Goal: Use online tool/utility: Utilize a website feature to perform a specific function

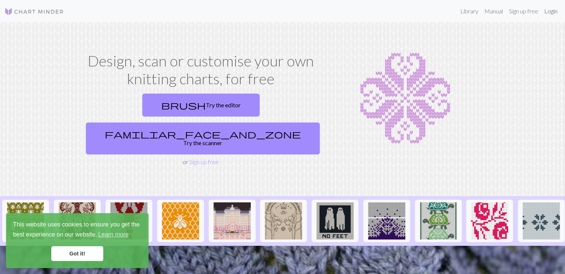
click at [547, 14] on link "Login" at bounding box center [550, 11] width 19 height 15
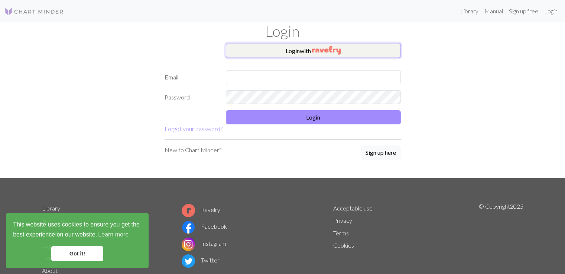
click at [329, 50] on img "button" at bounding box center [326, 50] width 29 height 9
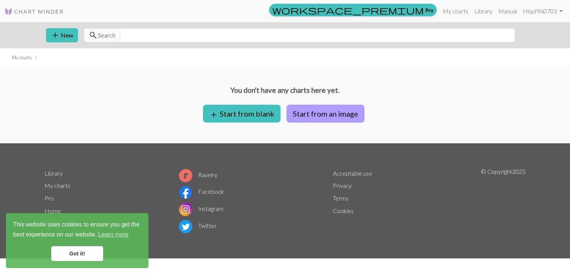
click at [296, 117] on button "Start from an image" at bounding box center [326, 114] width 78 height 18
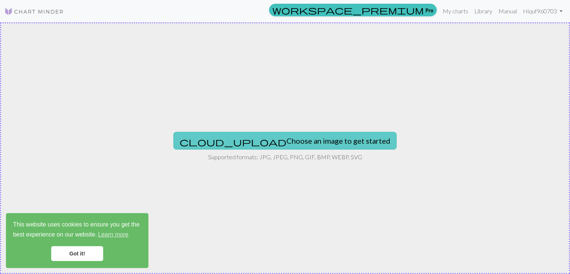
click at [318, 146] on button "cloud_upload Choose an image to get started" at bounding box center [285, 141] width 224 height 18
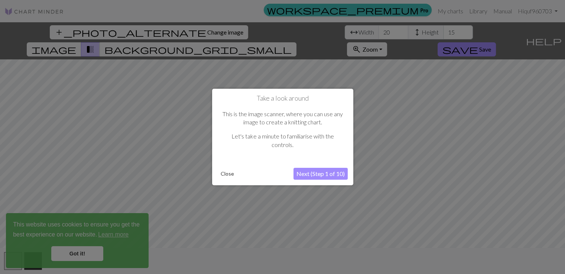
click at [300, 175] on button "Next (Step 1 of 10)" at bounding box center [320, 174] width 54 height 12
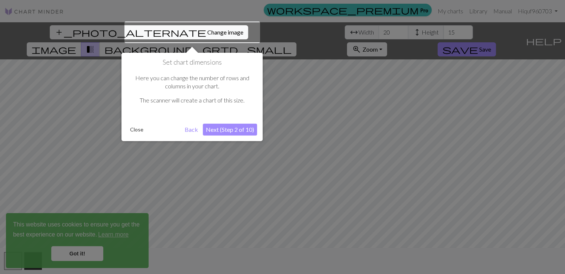
click at [233, 130] on button "Next (Step 2 of 10)" at bounding box center [230, 130] width 54 height 12
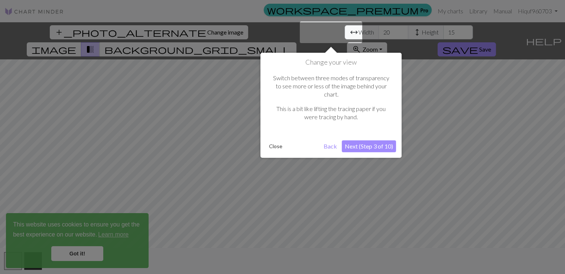
click at [374, 140] on button "Next (Step 3 of 10)" at bounding box center [369, 146] width 54 height 12
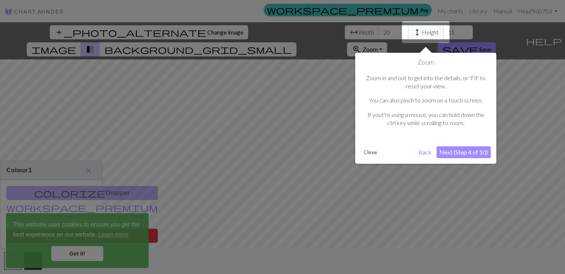
click at [472, 155] on button "Next (Step 4 of 10)" at bounding box center [463, 152] width 54 height 12
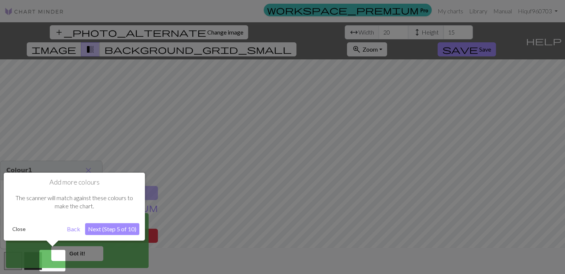
click at [113, 229] on button "Next (Step 5 of 10)" at bounding box center [112, 229] width 54 height 12
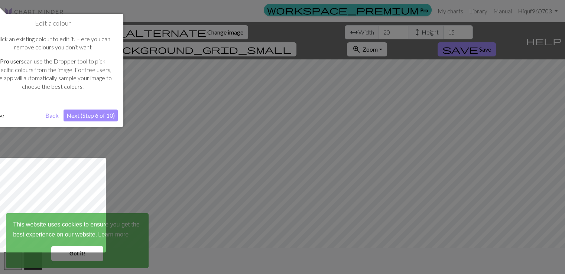
click at [104, 118] on button "Next (Step 6 of 10)" at bounding box center [90, 116] width 54 height 12
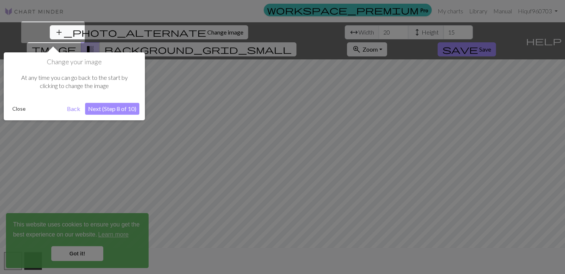
click at [112, 110] on button "Next (Step 8 of 10)" at bounding box center [112, 109] width 54 height 12
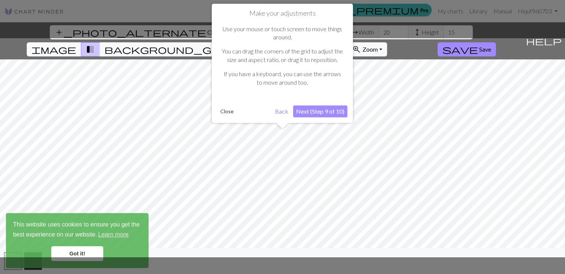
click at [325, 112] on button "Next (Step 9 of 10)" at bounding box center [320, 111] width 54 height 12
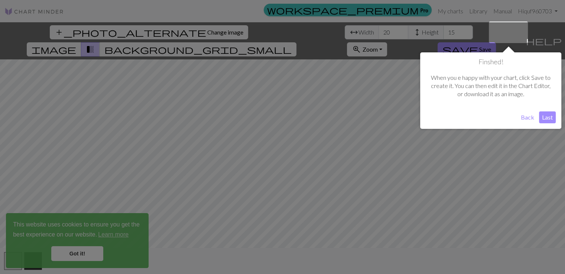
click at [547, 117] on button "Last" at bounding box center [547, 117] width 17 height 12
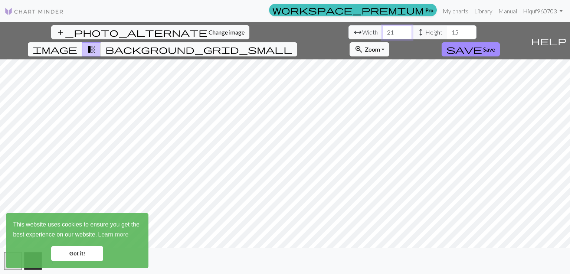
click at [382, 30] on input "21" at bounding box center [397, 32] width 30 height 14
click at [382, 30] on input "22" at bounding box center [397, 32] width 30 height 14
click at [382, 30] on input "23" at bounding box center [397, 32] width 30 height 14
click at [382, 30] on input "24" at bounding box center [397, 32] width 30 height 14
click at [382, 30] on input "25" at bounding box center [397, 32] width 30 height 14
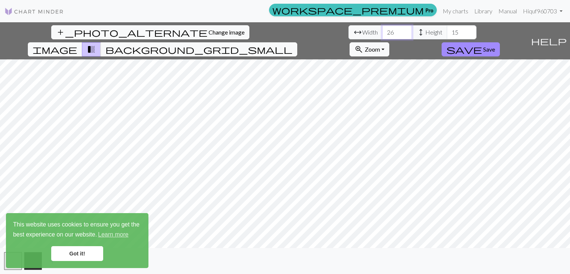
click at [382, 30] on input "26" at bounding box center [397, 32] width 30 height 14
click at [382, 30] on input "27" at bounding box center [397, 32] width 30 height 14
click at [382, 30] on input "28" at bounding box center [397, 32] width 30 height 14
click at [382, 30] on input "29" at bounding box center [397, 32] width 30 height 14
click at [382, 30] on input "30" at bounding box center [397, 32] width 30 height 14
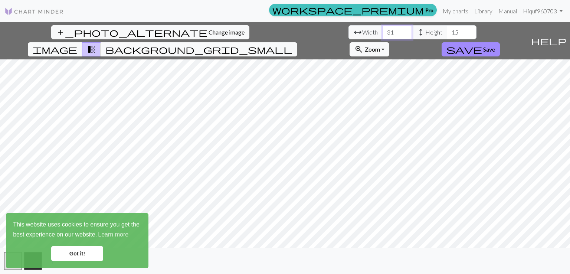
click at [382, 30] on input "31" at bounding box center [397, 32] width 30 height 14
click at [382, 30] on input "32" at bounding box center [397, 32] width 30 height 14
click at [382, 30] on input "33" at bounding box center [397, 32] width 30 height 14
click at [382, 30] on input "34" at bounding box center [397, 32] width 30 height 14
click at [382, 30] on input "35" at bounding box center [397, 32] width 30 height 14
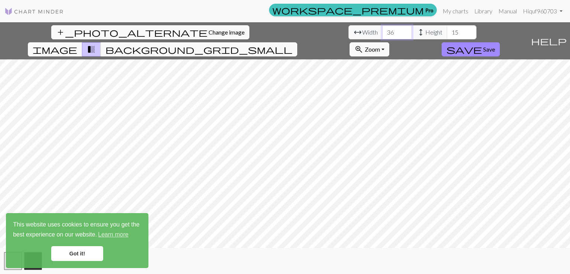
click at [382, 30] on input "36" at bounding box center [397, 32] width 30 height 14
click at [382, 30] on input "37" at bounding box center [397, 32] width 30 height 14
click at [382, 30] on input "38" at bounding box center [397, 32] width 30 height 14
click at [382, 30] on input "39" at bounding box center [397, 32] width 30 height 14
click at [382, 30] on input "40" at bounding box center [397, 32] width 30 height 14
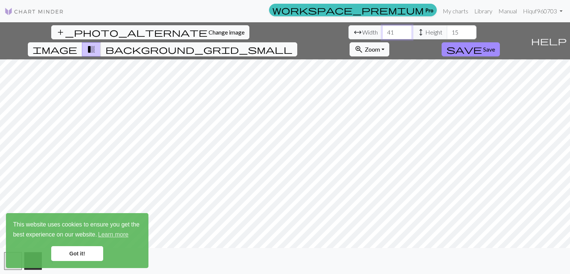
click at [382, 30] on input "41" at bounding box center [397, 32] width 30 height 14
click at [382, 30] on input "42" at bounding box center [397, 32] width 30 height 14
click at [382, 30] on input "43" at bounding box center [397, 32] width 30 height 14
click at [382, 30] on input "44" at bounding box center [397, 32] width 30 height 14
click at [382, 30] on input "45" at bounding box center [397, 32] width 30 height 14
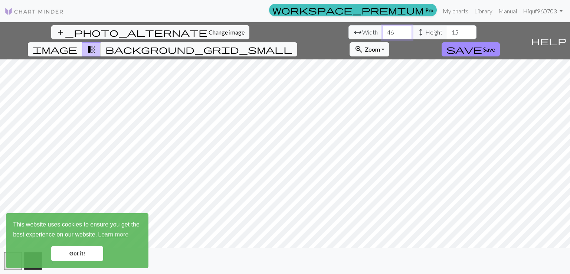
click at [382, 30] on input "46" at bounding box center [397, 32] width 30 height 14
click at [382, 30] on input "47" at bounding box center [397, 32] width 30 height 14
click at [382, 30] on input "48" at bounding box center [397, 32] width 30 height 14
click at [382, 30] on input "49" at bounding box center [397, 32] width 30 height 14
click at [382, 30] on input "50" at bounding box center [397, 32] width 30 height 14
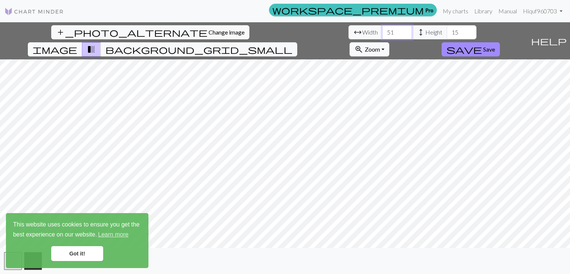
click at [382, 30] on input "51" at bounding box center [397, 32] width 30 height 14
click at [382, 30] on input "52" at bounding box center [397, 32] width 30 height 14
click at [382, 30] on input "53" at bounding box center [397, 32] width 30 height 14
click at [382, 30] on input "54" at bounding box center [397, 32] width 30 height 14
click at [382, 30] on input "55" at bounding box center [397, 32] width 30 height 14
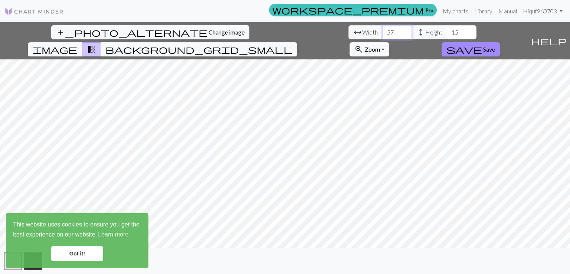
click at [382, 30] on input "57" at bounding box center [397, 32] width 30 height 14
click at [382, 30] on input "58" at bounding box center [397, 32] width 30 height 14
click at [382, 30] on input "60" at bounding box center [397, 32] width 30 height 14
click at [382, 30] on input "61" at bounding box center [397, 32] width 30 height 14
click at [382, 30] on input "62" at bounding box center [397, 32] width 30 height 14
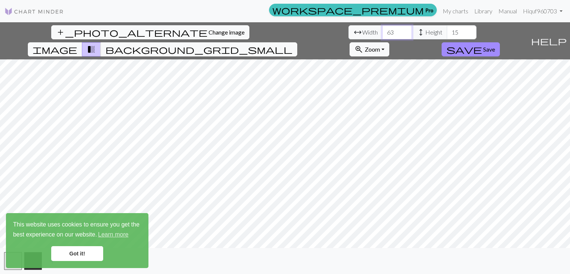
click at [382, 30] on input "63" at bounding box center [397, 32] width 30 height 14
click at [382, 30] on input "64" at bounding box center [397, 32] width 30 height 14
click at [382, 30] on input "65" at bounding box center [397, 32] width 30 height 14
click at [382, 30] on input "66" at bounding box center [397, 32] width 30 height 14
click at [382, 30] on input "67" at bounding box center [397, 32] width 30 height 14
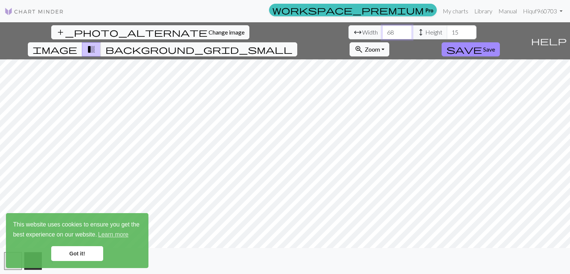
click at [382, 30] on input "68" at bounding box center [397, 32] width 30 height 14
type input "69"
click at [382, 30] on input "69" at bounding box center [397, 32] width 30 height 14
click at [447, 30] on input "16" at bounding box center [462, 32] width 30 height 14
click at [447, 30] on input "17" at bounding box center [462, 32] width 30 height 14
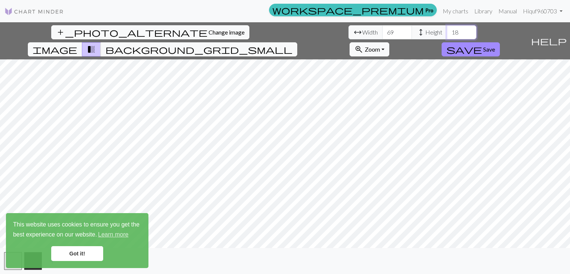
click at [447, 30] on input "18" at bounding box center [462, 32] width 30 height 14
click at [447, 30] on input "19" at bounding box center [462, 32] width 30 height 14
click at [447, 30] on input "20" at bounding box center [462, 32] width 30 height 14
click at [447, 30] on input "21" at bounding box center [462, 32] width 30 height 14
click at [447, 30] on input "22" at bounding box center [462, 32] width 30 height 14
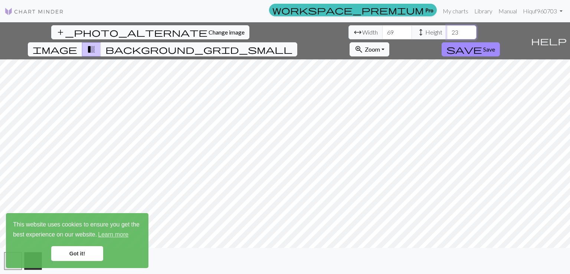
click at [447, 30] on input "23" at bounding box center [462, 32] width 30 height 14
click at [447, 30] on input "24" at bounding box center [462, 32] width 30 height 14
click at [447, 30] on input "25" at bounding box center [462, 32] width 30 height 14
click at [447, 30] on input "26" at bounding box center [462, 32] width 30 height 14
click at [447, 30] on input "27" at bounding box center [462, 32] width 30 height 14
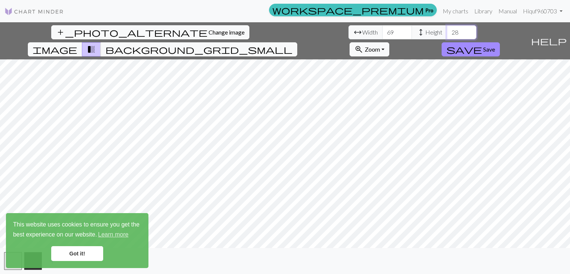
click at [447, 30] on input "28" at bounding box center [462, 32] width 30 height 14
click at [447, 30] on input "29" at bounding box center [462, 32] width 30 height 14
click at [447, 30] on input "30" at bounding box center [462, 32] width 30 height 14
type input "31"
click at [447, 30] on input "31" at bounding box center [462, 32] width 30 height 14
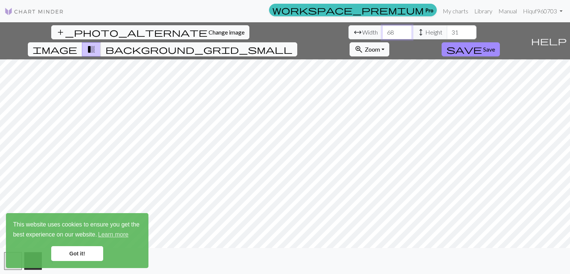
click at [382, 34] on input "68" at bounding box center [397, 32] width 30 height 14
click at [382, 34] on input "67" at bounding box center [397, 32] width 30 height 14
click at [382, 34] on input "66" at bounding box center [397, 32] width 30 height 14
click at [382, 34] on input "65" at bounding box center [397, 32] width 30 height 14
click at [382, 34] on input "64" at bounding box center [397, 32] width 30 height 14
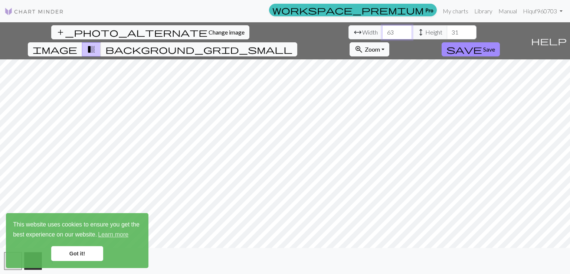
click at [382, 34] on input "63" at bounding box center [397, 32] width 30 height 14
type input "62"
click at [382, 34] on input "62" at bounding box center [397, 32] width 30 height 14
click at [447, 29] on input "32" at bounding box center [462, 32] width 30 height 14
click at [447, 29] on input "33" at bounding box center [462, 32] width 30 height 14
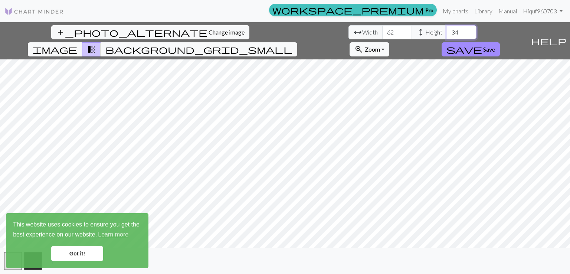
click at [447, 29] on input "34" at bounding box center [462, 32] width 30 height 14
click at [447, 29] on input "35" at bounding box center [462, 32] width 30 height 14
click at [447, 29] on input "36" at bounding box center [462, 32] width 30 height 14
click at [447, 29] on input "37" at bounding box center [462, 32] width 30 height 14
click at [447, 29] on input "38" at bounding box center [462, 32] width 30 height 14
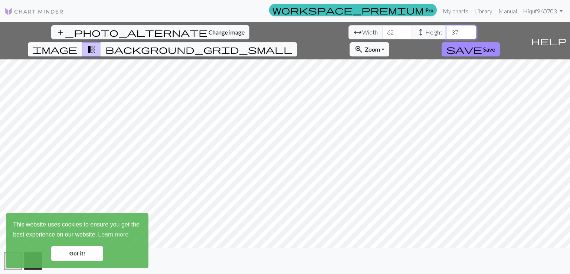
click at [447, 35] on input "37" at bounding box center [462, 32] width 30 height 14
click at [447, 29] on input "38" at bounding box center [462, 32] width 30 height 14
click at [447, 29] on input "39" at bounding box center [462, 32] width 30 height 14
click at [447, 29] on input "40" at bounding box center [462, 32] width 30 height 14
click at [447, 30] on input "41" at bounding box center [462, 32] width 30 height 14
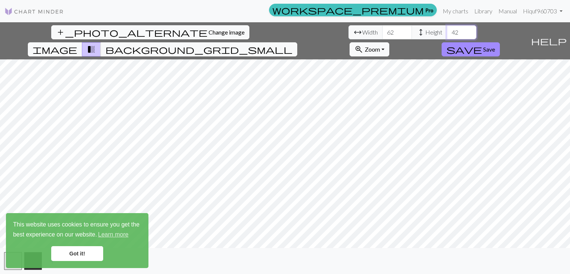
click at [447, 30] on input "42" at bounding box center [462, 32] width 30 height 14
click at [447, 30] on input "43" at bounding box center [462, 32] width 30 height 14
click at [447, 30] on input "44" at bounding box center [462, 32] width 30 height 14
click at [447, 30] on input "45" at bounding box center [462, 32] width 30 height 14
click at [447, 30] on input "46" at bounding box center [462, 32] width 30 height 14
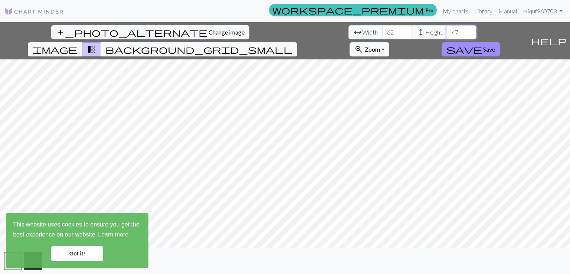
click at [447, 30] on input "47" at bounding box center [462, 32] width 30 height 14
click at [447, 30] on input "48" at bounding box center [462, 32] width 30 height 14
click at [447, 30] on input "49" at bounding box center [462, 32] width 30 height 14
type input "50"
click at [447, 30] on input "50" at bounding box center [462, 32] width 30 height 14
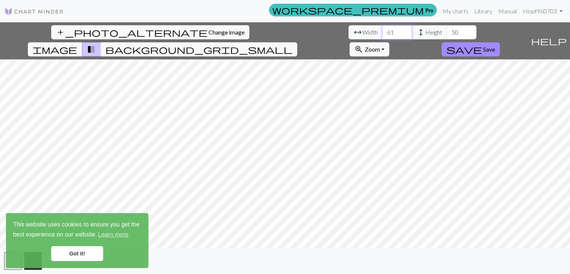
click at [382, 34] on input "61" at bounding box center [397, 32] width 30 height 14
click at [382, 34] on input "60" at bounding box center [397, 32] width 30 height 14
click at [382, 30] on input "61" at bounding box center [397, 32] width 30 height 14
click at [382, 30] on input "62" at bounding box center [397, 32] width 30 height 14
click at [382, 30] on input "63" at bounding box center [397, 32] width 30 height 14
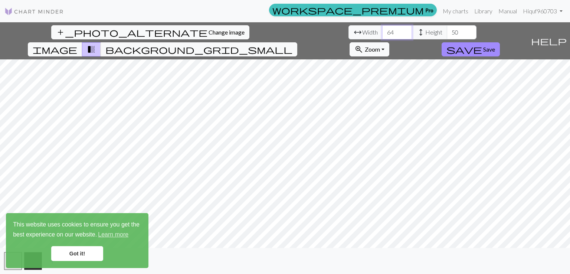
click at [382, 30] on input "64" at bounding box center [397, 32] width 30 height 14
click at [382, 30] on input "65" at bounding box center [397, 32] width 30 height 14
click at [382, 35] on input "64" at bounding box center [397, 32] width 30 height 14
click at [88, 248] on link "Got it!" at bounding box center [77, 253] width 52 height 15
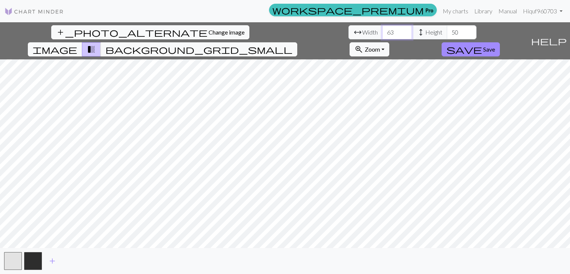
click at [382, 36] on input "63" at bounding box center [397, 32] width 30 height 14
click at [382, 36] on input "62" at bounding box center [397, 32] width 30 height 14
click at [382, 36] on input "61" at bounding box center [397, 32] width 30 height 14
click at [382, 35] on input "60" at bounding box center [397, 32] width 30 height 14
click at [382, 31] on input "61" at bounding box center [397, 32] width 30 height 14
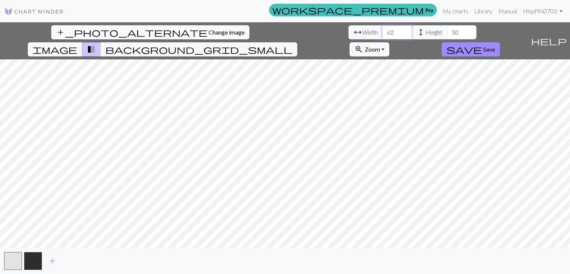
click at [382, 31] on input "62" at bounding box center [397, 32] width 30 height 14
click at [382, 31] on input "63" at bounding box center [397, 32] width 30 height 14
click at [382, 31] on input "64" at bounding box center [397, 32] width 30 height 14
click at [382, 31] on input "65" at bounding box center [397, 32] width 30 height 14
click at [382, 35] on input "64" at bounding box center [397, 32] width 30 height 14
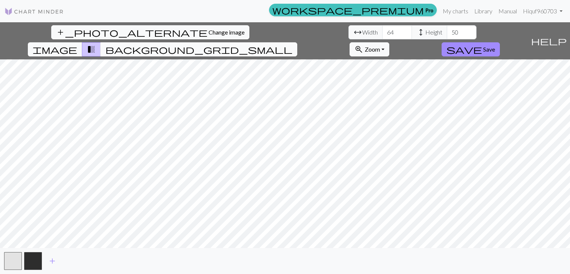
click at [293, 44] on span "background_grid_small" at bounding box center [198, 49] width 187 height 10
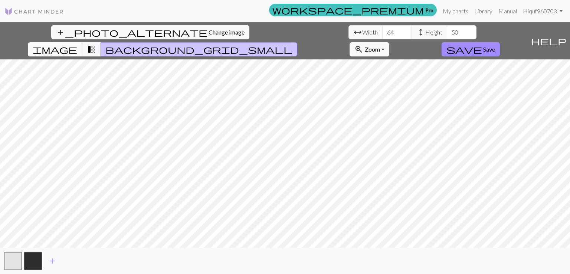
click at [77, 44] on span "image" at bounding box center [55, 49] width 45 height 10
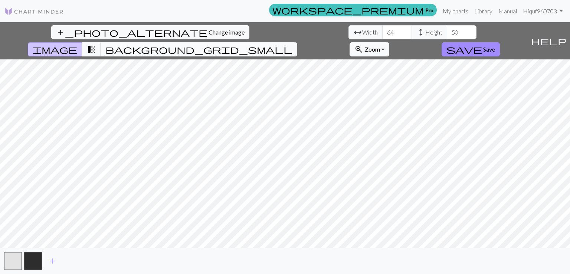
click at [293, 44] on span "background_grid_small" at bounding box center [198, 49] width 187 height 10
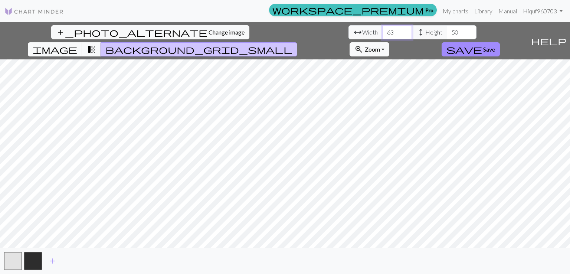
click at [382, 34] on input "63" at bounding box center [397, 32] width 30 height 14
click at [382, 34] on input "62" at bounding box center [397, 32] width 30 height 14
click at [382, 30] on input "63" at bounding box center [397, 32] width 30 height 14
click at [382, 30] on input "64" at bounding box center [397, 32] width 30 height 14
click at [382, 30] on input "65" at bounding box center [397, 32] width 30 height 14
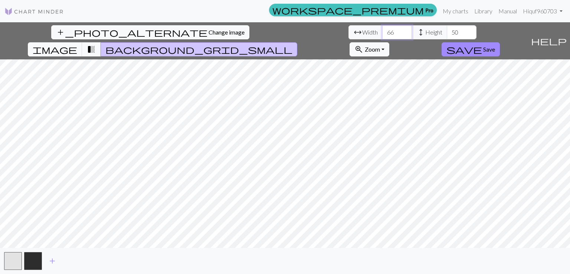
click at [382, 30] on input "66" at bounding box center [397, 32] width 30 height 14
click at [382, 31] on input "67" at bounding box center [397, 32] width 30 height 14
click at [382, 31] on input "68" at bounding box center [397, 32] width 30 height 14
click at [382, 31] on input "69" at bounding box center [397, 32] width 30 height 14
click at [382, 31] on input "70" at bounding box center [397, 32] width 30 height 14
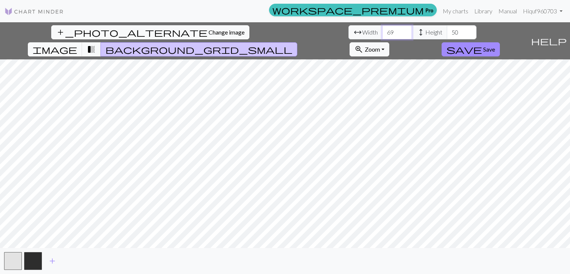
click at [382, 35] on input "69" at bounding box center [397, 32] width 30 height 14
click at [382, 35] on input "68" at bounding box center [397, 32] width 30 height 14
click at [382, 35] on input "67" at bounding box center [397, 32] width 30 height 14
click at [382, 35] on input "66" at bounding box center [397, 32] width 30 height 14
click at [382, 35] on input "65" at bounding box center [397, 32] width 30 height 14
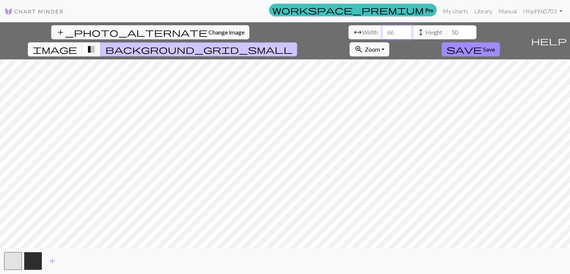
click at [382, 29] on input "66" at bounding box center [397, 32] width 30 height 14
click at [382, 27] on input "67" at bounding box center [397, 32] width 30 height 14
click at [382, 27] on input "68" at bounding box center [397, 32] width 30 height 14
click at [382, 27] on input "69" at bounding box center [397, 32] width 30 height 14
click at [382, 27] on input "70" at bounding box center [397, 32] width 30 height 14
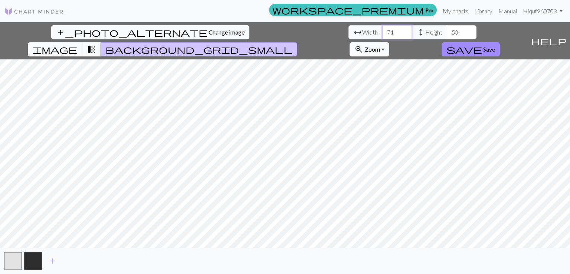
click at [382, 31] on input "71" at bounding box center [397, 32] width 30 height 14
click at [382, 31] on input "72" at bounding box center [397, 32] width 30 height 14
click at [382, 31] on input "73" at bounding box center [397, 32] width 30 height 14
click at [382, 31] on input "74" at bounding box center [397, 32] width 30 height 14
click at [382, 31] on input "75" at bounding box center [397, 32] width 30 height 14
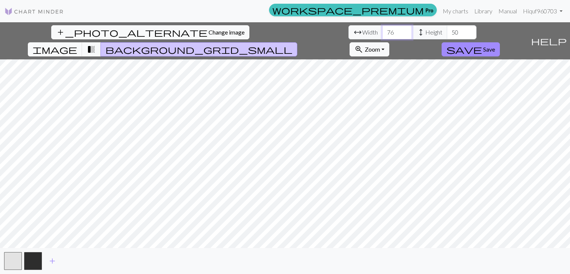
click at [382, 31] on input "76" at bounding box center [397, 32] width 30 height 14
click at [382, 34] on input "75" at bounding box center [397, 32] width 30 height 14
click at [382, 34] on input "74" at bounding box center [397, 32] width 30 height 14
click at [382, 34] on input "73" at bounding box center [397, 32] width 30 height 14
click at [382, 34] on input "72" at bounding box center [397, 32] width 30 height 14
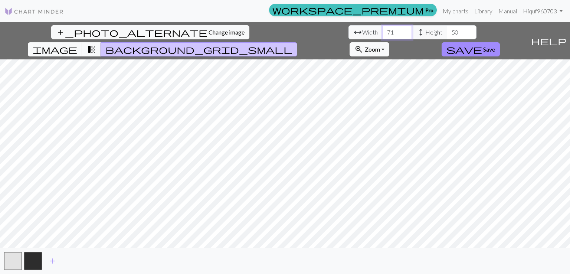
click at [382, 34] on input "71" at bounding box center [397, 32] width 30 height 14
click at [382, 34] on input "70" at bounding box center [397, 32] width 30 height 14
click at [382, 34] on input "69" at bounding box center [397, 32] width 30 height 14
click at [382, 34] on input "68" at bounding box center [397, 32] width 30 height 14
click at [382, 34] on input "67" at bounding box center [397, 32] width 30 height 14
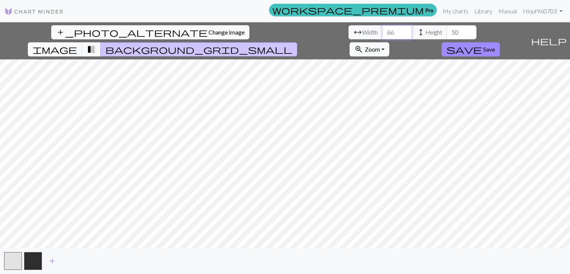
click at [382, 34] on input "66" at bounding box center [397, 32] width 30 height 14
click at [382, 34] on input "65" at bounding box center [397, 32] width 30 height 14
click at [382, 34] on input "64" at bounding box center [397, 32] width 30 height 14
click at [382, 29] on input "65" at bounding box center [397, 32] width 30 height 14
click at [382, 35] on input "64" at bounding box center [397, 32] width 30 height 14
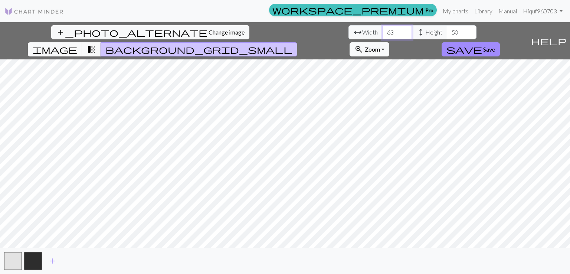
click at [382, 35] on input "63" at bounding box center [397, 32] width 30 height 14
click at [382, 35] on input "62" at bounding box center [397, 32] width 30 height 14
click at [382, 35] on input "61" at bounding box center [397, 32] width 30 height 14
click at [382, 35] on input "60" at bounding box center [397, 32] width 30 height 14
click at [382, 35] on input "59" at bounding box center [397, 32] width 30 height 14
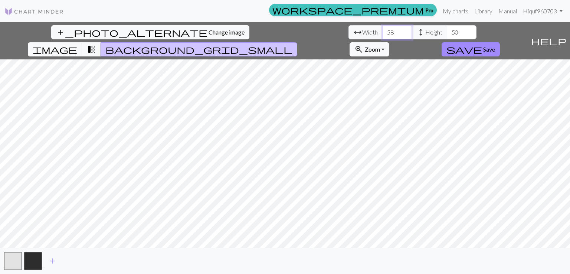
click at [382, 35] on input "58" at bounding box center [397, 32] width 30 height 14
click at [382, 35] on input "57" at bounding box center [397, 32] width 30 height 14
click at [382, 35] on input "56" at bounding box center [397, 32] width 30 height 14
click at [382, 35] on input "55" at bounding box center [397, 32] width 30 height 14
click at [382, 35] on input "54" at bounding box center [397, 32] width 30 height 14
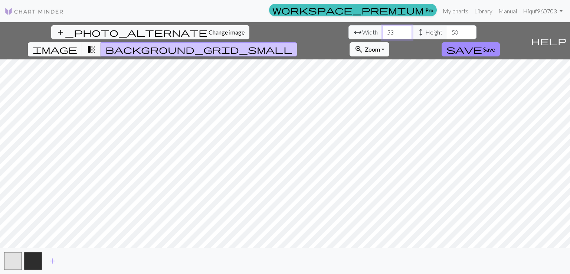
click at [382, 35] on input "53" at bounding box center [397, 32] width 30 height 14
click at [382, 31] on input "54" at bounding box center [397, 32] width 30 height 14
click at [382, 31] on input "55" at bounding box center [397, 32] width 30 height 14
click at [382, 31] on input "56" at bounding box center [397, 32] width 30 height 14
click at [382, 31] on input "57" at bounding box center [397, 32] width 30 height 14
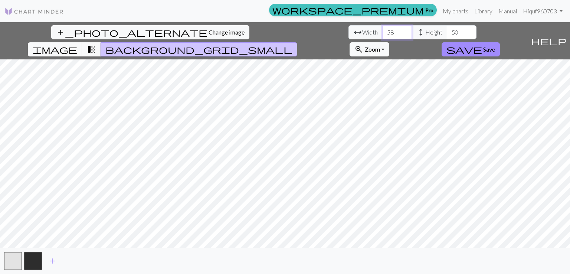
click at [382, 31] on input "58" at bounding box center [397, 32] width 30 height 14
click at [382, 31] on input "59" at bounding box center [397, 32] width 30 height 14
click at [382, 31] on input "60" at bounding box center [397, 32] width 30 height 14
click at [382, 31] on input "61" at bounding box center [397, 32] width 30 height 14
click at [382, 31] on input "62" at bounding box center [397, 32] width 30 height 14
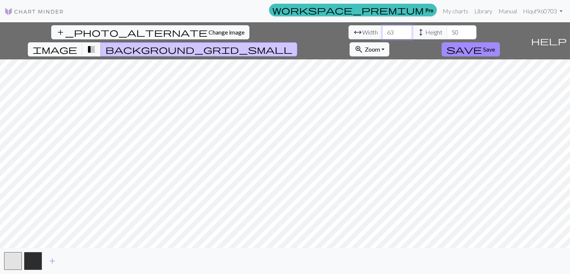
click at [382, 31] on input "63" at bounding box center [397, 32] width 30 height 14
click at [382, 31] on input "64" at bounding box center [397, 32] width 30 height 14
click at [382, 31] on input "65" at bounding box center [397, 32] width 30 height 14
click at [382, 31] on input "66" at bounding box center [397, 32] width 30 height 14
click at [382, 31] on input "67" at bounding box center [397, 32] width 30 height 14
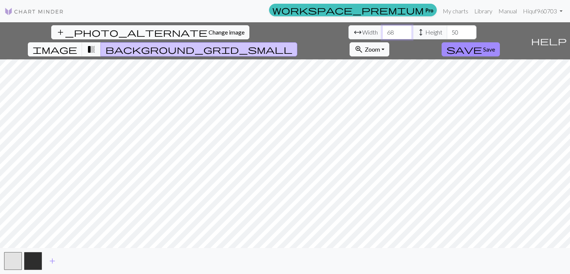
click at [382, 31] on input "68" at bounding box center [397, 32] width 30 height 14
click at [382, 31] on input "69" at bounding box center [397, 32] width 30 height 14
click at [382, 31] on input "70" at bounding box center [397, 32] width 30 height 14
click at [382, 31] on input "71" at bounding box center [397, 32] width 30 height 14
click at [382, 31] on input "72" at bounding box center [397, 32] width 30 height 14
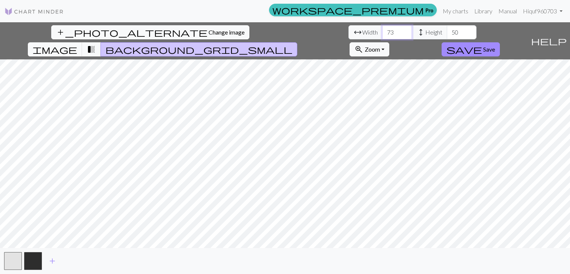
click at [382, 31] on input "73" at bounding box center [397, 32] width 30 height 14
click at [382, 31] on input "74" at bounding box center [397, 32] width 30 height 14
click at [382, 31] on input "75" at bounding box center [397, 32] width 30 height 14
click at [382, 31] on input "76" at bounding box center [397, 32] width 30 height 14
click at [382, 31] on input "77" at bounding box center [397, 32] width 30 height 14
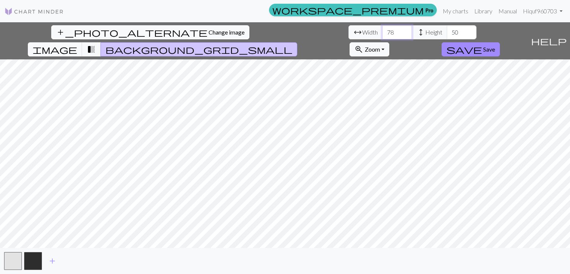
click at [382, 31] on input "78" at bounding box center [397, 32] width 30 height 14
click at [382, 31] on input "79" at bounding box center [397, 32] width 30 height 14
click at [382, 31] on input "80" at bounding box center [397, 32] width 30 height 14
click at [382, 31] on input "81" at bounding box center [397, 32] width 30 height 14
click at [382, 31] on input "82" at bounding box center [397, 32] width 30 height 14
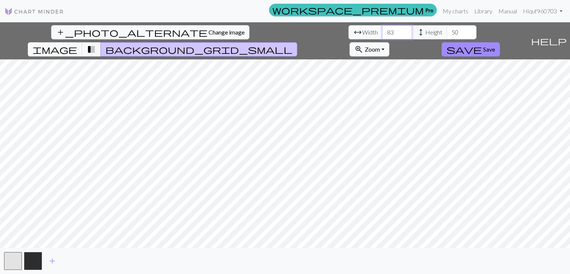
click at [382, 31] on input "83" at bounding box center [397, 32] width 30 height 14
click at [382, 31] on input "84" at bounding box center [397, 32] width 30 height 14
click at [82, 42] on button "image" at bounding box center [55, 49] width 55 height 14
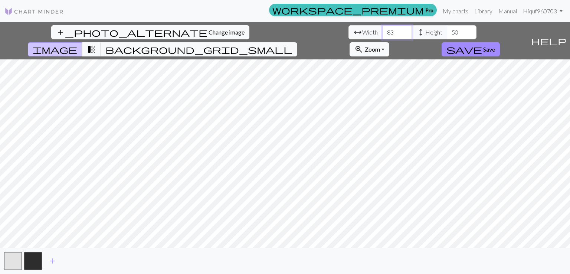
click at [382, 36] on input "83" at bounding box center [397, 32] width 30 height 14
click at [382, 36] on input "82" at bounding box center [397, 32] width 30 height 14
click at [382, 36] on input "81" at bounding box center [397, 32] width 30 height 14
click at [382, 36] on input "80" at bounding box center [397, 32] width 30 height 14
click at [382, 36] on input "79" at bounding box center [397, 32] width 30 height 14
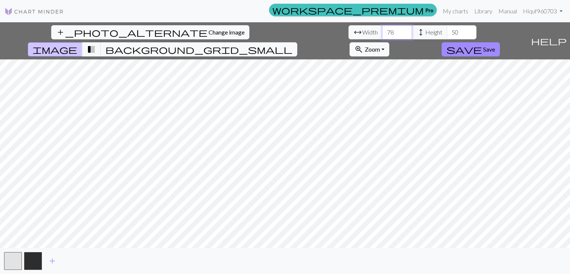
click at [382, 36] on input "78" at bounding box center [397, 32] width 30 height 14
click at [382, 36] on input "77" at bounding box center [397, 32] width 30 height 14
click at [382, 36] on input "76" at bounding box center [397, 32] width 30 height 14
click at [382, 36] on input "75" at bounding box center [397, 32] width 30 height 14
click at [382, 36] on input "74" at bounding box center [397, 32] width 30 height 14
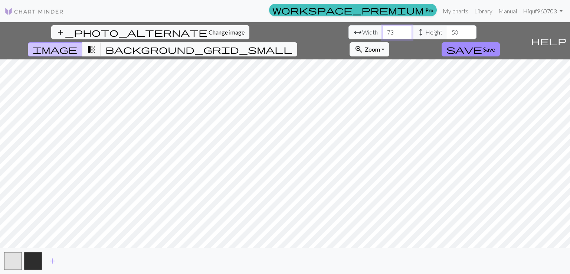
click at [382, 36] on input "73" at bounding box center [397, 32] width 30 height 14
click at [382, 36] on input "72" at bounding box center [397, 32] width 30 height 14
click at [382, 36] on input "71" at bounding box center [397, 32] width 30 height 14
click at [382, 36] on input "70" at bounding box center [397, 32] width 30 height 14
click at [382, 36] on input "69" at bounding box center [397, 32] width 30 height 14
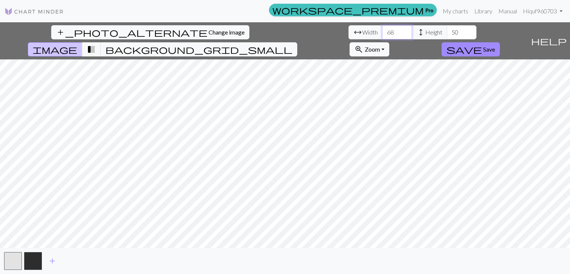
click at [382, 36] on input "68" at bounding box center [397, 32] width 30 height 14
click at [382, 36] on input "67" at bounding box center [397, 32] width 30 height 14
click at [382, 34] on input "66" at bounding box center [397, 32] width 30 height 14
click at [382, 34] on input "65" at bounding box center [397, 32] width 30 height 14
click at [382, 36] on input "64" at bounding box center [397, 32] width 30 height 14
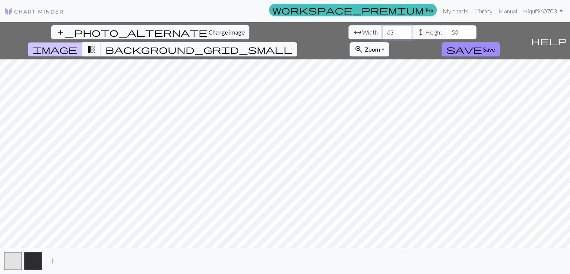
click at [382, 36] on input "63" at bounding box center [397, 32] width 30 height 14
click at [382, 36] on input "62" at bounding box center [397, 32] width 30 height 14
click at [382, 36] on input "61" at bounding box center [397, 32] width 30 height 14
type input "60"
click at [382, 36] on input "60" at bounding box center [397, 32] width 30 height 14
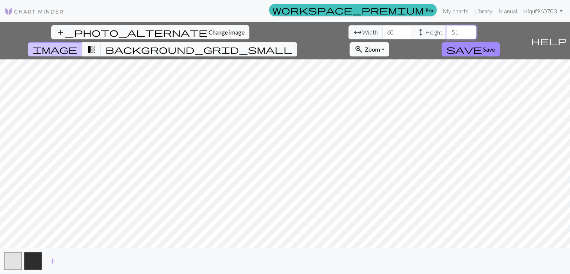
click at [447, 30] on input "51" at bounding box center [462, 32] width 30 height 14
click at [447, 35] on input "50" at bounding box center [462, 32] width 30 height 14
click at [447, 35] on input "49" at bounding box center [462, 32] width 30 height 14
click at [447, 35] on input "48" at bounding box center [462, 32] width 30 height 14
click at [447, 35] on input "47" at bounding box center [462, 32] width 30 height 14
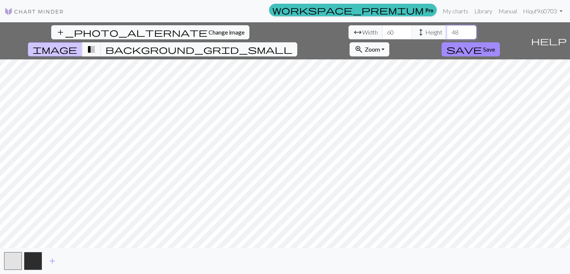
type input "48"
click at [447, 29] on input "48" at bounding box center [462, 32] width 30 height 14
click at [15, 262] on button "button" at bounding box center [13, 261] width 18 height 18
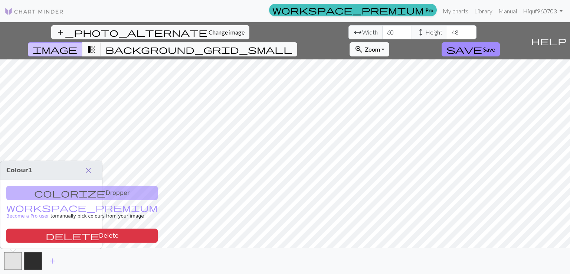
click at [89, 167] on span "close" at bounding box center [88, 170] width 9 height 10
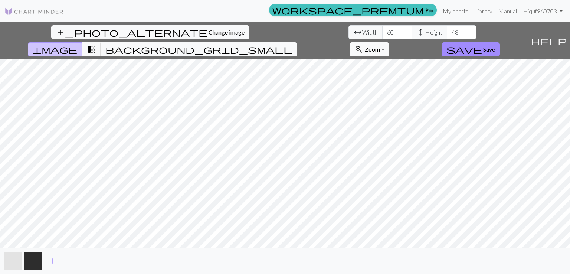
click at [37, 266] on button "button" at bounding box center [33, 261] width 18 height 18
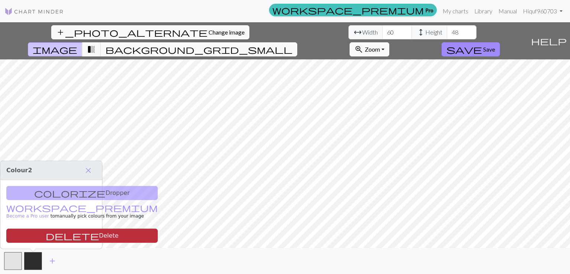
click at [61, 236] on button "delete Delete" at bounding box center [81, 236] width 151 height 14
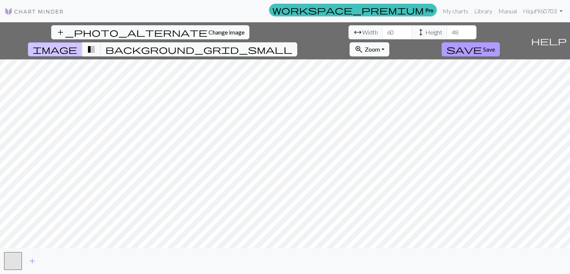
click at [495, 46] on span "Save" at bounding box center [489, 49] width 12 height 7
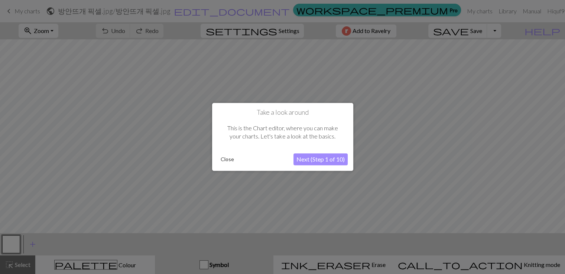
click at [315, 160] on button "Next (Step 1 of 10)" at bounding box center [320, 160] width 54 height 12
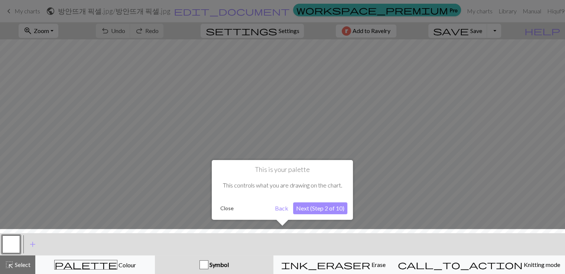
click at [321, 207] on button "Next (Step 2 of 10)" at bounding box center [320, 208] width 54 height 12
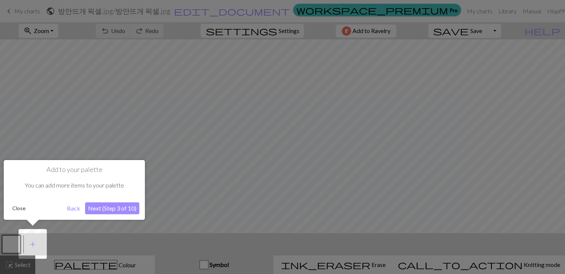
click at [107, 207] on button "Next (Step 3 of 10)" at bounding box center [112, 208] width 54 height 12
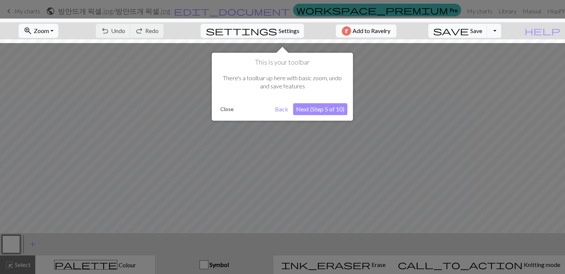
click at [325, 110] on button "Next (Step 5 of 10)" at bounding box center [320, 109] width 54 height 12
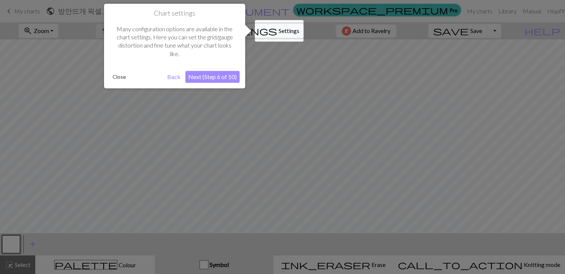
click at [224, 78] on button "Next (Step 6 of 10)" at bounding box center [212, 77] width 54 height 12
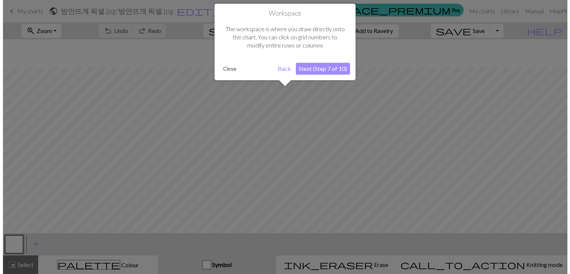
scroll to position [28, 0]
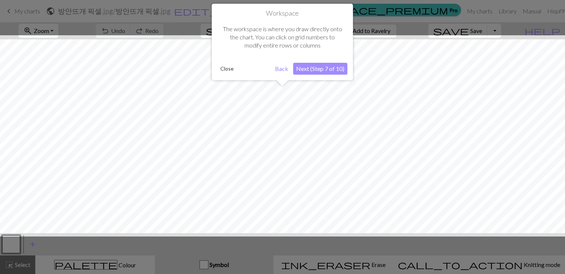
click at [319, 70] on button "Next (Step 7 of 10)" at bounding box center [320, 69] width 54 height 12
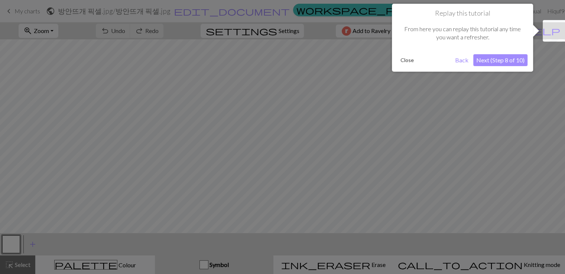
click at [496, 61] on button "Next (Step 8 of 10)" at bounding box center [500, 60] width 54 height 12
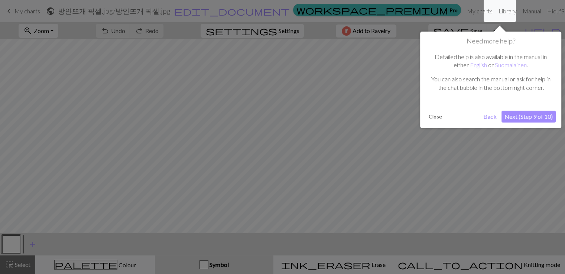
click at [521, 118] on button "Next (Step 9 of 10)" at bounding box center [528, 117] width 54 height 12
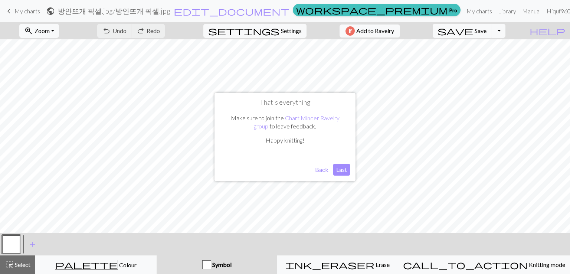
click at [346, 170] on button "Last" at bounding box center [341, 170] width 17 height 12
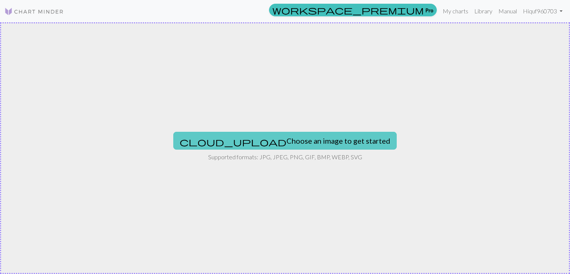
click at [279, 141] on button "cloud_upload Choose an image to get started" at bounding box center [285, 141] width 224 height 18
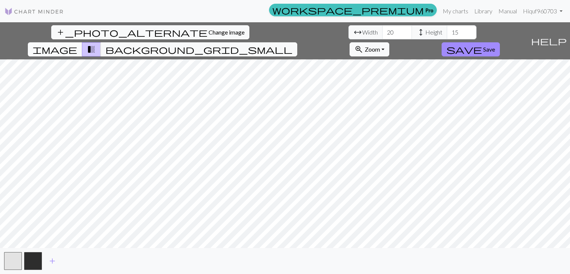
click at [77, 44] on span "image" at bounding box center [55, 49] width 45 height 10
click at [382, 32] on input "20" at bounding box center [397, 32] width 30 height 14
type input "2"
type input "60"
click at [447, 32] on input "15" at bounding box center [462, 32] width 30 height 14
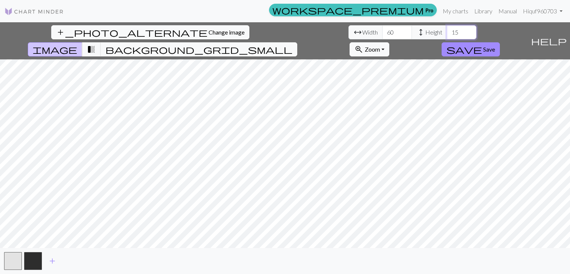
type input "1"
type input "50"
click at [495, 46] on span "Save" at bounding box center [489, 49] width 12 height 7
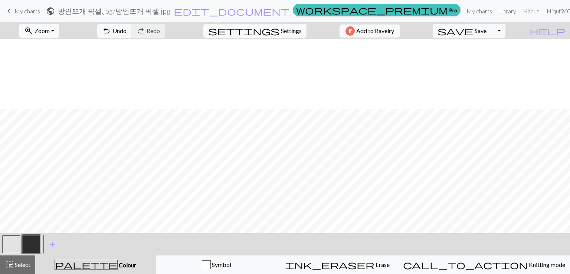
scroll to position [216, 0]
click at [14, 241] on button "button" at bounding box center [11, 244] width 18 height 18
click at [34, 244] on button "button" at bounding box center [31, 244] width 18 height 18
click at [16, 244] on button "button" at bounding box center [11, 244] width 18 height 18
click at [31, 243] on button "button" at bounding box center [31, 244] width 18 height 18
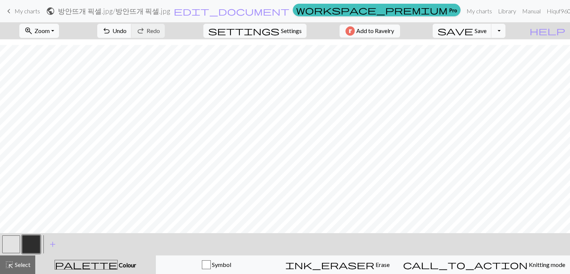
click at [12, 242] on button "button" at bounding box center [11, 244] width 18 height 18
click at [36, 241] on button "button" at bounding box center [31, 244] width 18 height 18
click at [12, 244] on button "button" at bounding box center [11, 244] width 18 height 18
click at [29, 242] on button "button" at bounding box center [31, 244] width 18 height 18
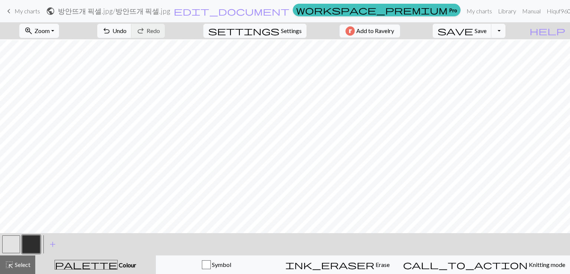
scroll to position [1, 0]
click at [252, 266] on div "Symbol" at bounding box center [217, 264] width 112 height 9
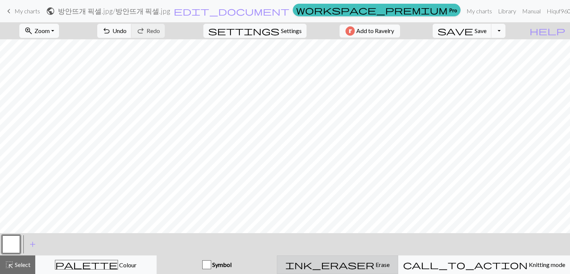
click at [341, 260] on div "ink_eraser Erase Erase" at bounding box center [338, 264] width 112 height 9
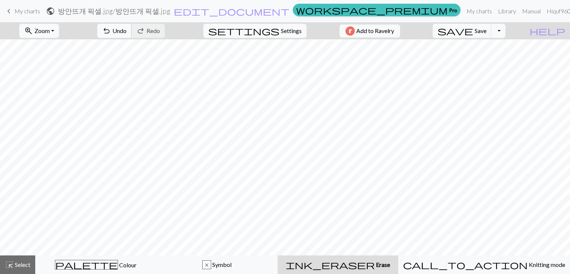
click at [127, 30] on span "Undo" at bounding box center [119, 30] width 14 height 7
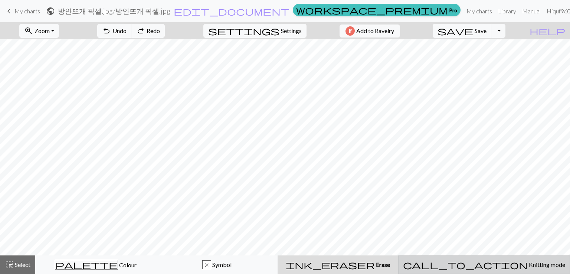
click at [528, 265] on span "Knitting mode" at bounding box center [546, 264] width 37 height 7
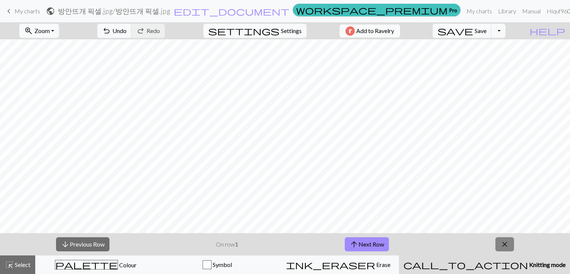
click at [505, 248] on span "close" at bounding box center [504, 244] width 9 height 10
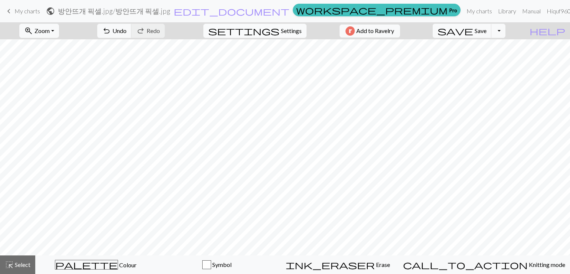
click at [290, 33] on span "Settings" at bounding box center [291, 30] width 21 height 9
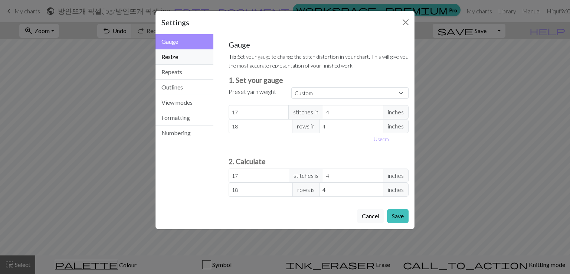
click at [191, 55] on button "Resize" at bounding box center [185, 56] width 58 height 15
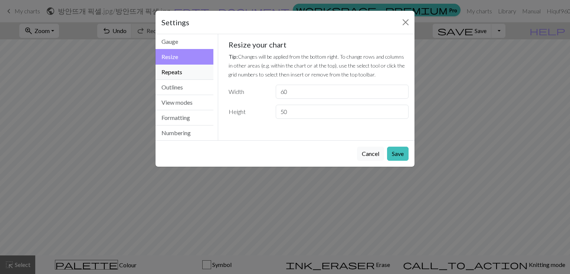
click at [184, 69] on button "Repeats" at bounding box center [185, 72] width 58 height 15
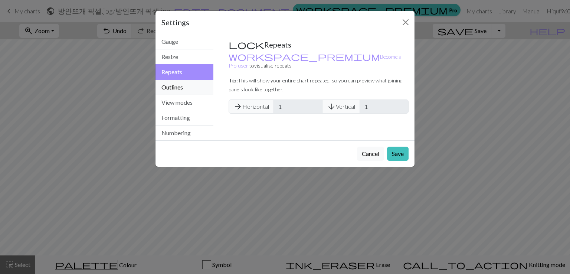
click at [187, 82] on button "Outlines" at bounding box center [185, 87] width 58 height 15
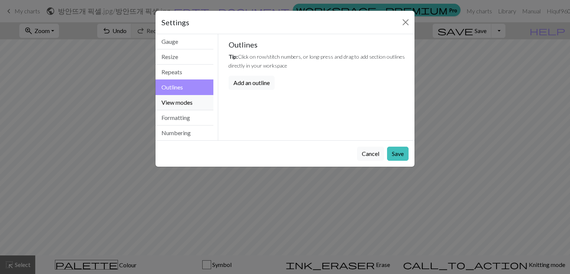
click at [183, 98] on button "View modes" at bounding box center [185, 102] width 58 height 15
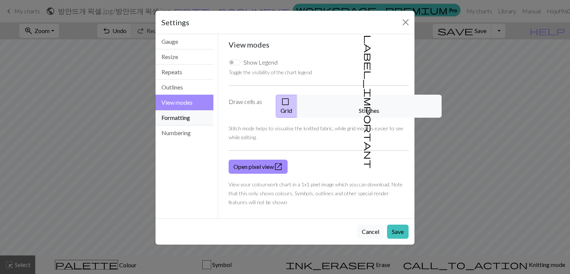
click at [185, 113] on button "Formatting" at bounding box center [185, 117] width 58 height 15
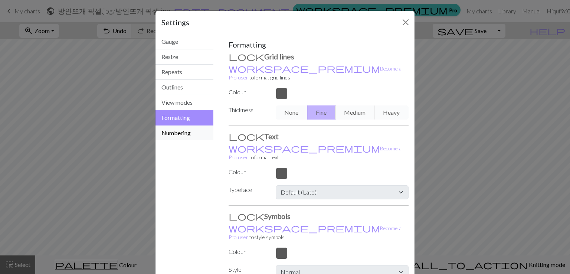
click at [190, 133] on button "Numbering" at bounding box center [185, 132] width 58 height 15
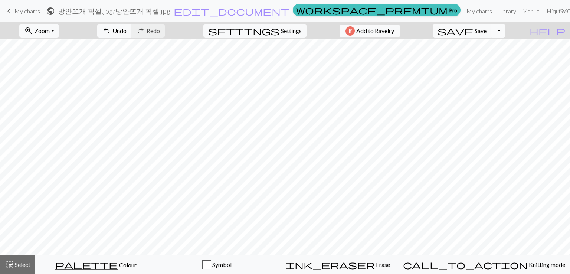
click at [506, 26] on button "Toggle Dropdown" at bounding box center [499, 31] width 14 height 14
click at [498, 49] on button "file_copy Save a copy" at bounding box center [444, 47] width 123 height 12
click at [506, 35] on button "Toggle Dropdown" at bounding box center [499, 31] width 14 height 14
click at [486, 60] on button "save_alt Download" at bounding box center [444, 59] width 123 height 12
click at [287, 13] on span "edit_document" at bounding box center [232, 11] width 116 height 10
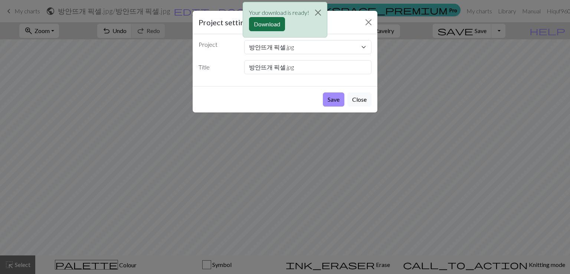
click at [270, 22] on button "Download" at bounding box center [267, 24] width 36 height 14
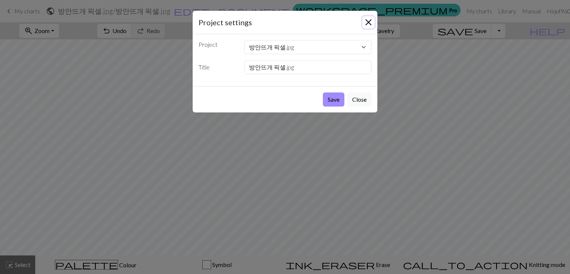
drag, startPoint x: 368, startPoint y: 25, endPoint x: 392, endPoint y: 23, distance: 23.9
click at [368, 25] on button "Close" at bounding box center [369, 22] width 12 height 12
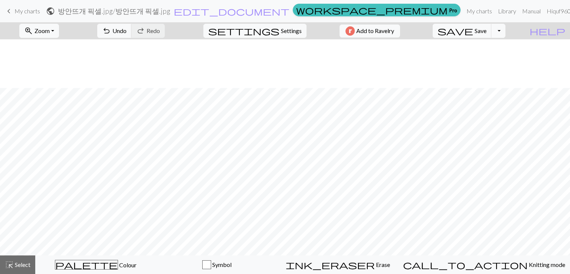
scroll to position [194, 0]
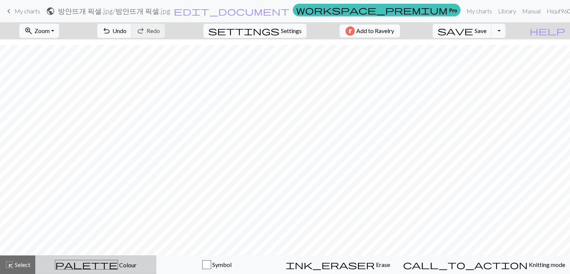
click at [124, 266] on div "palette Colour Colour" at bounding box center [95, 265] width 111 height 10
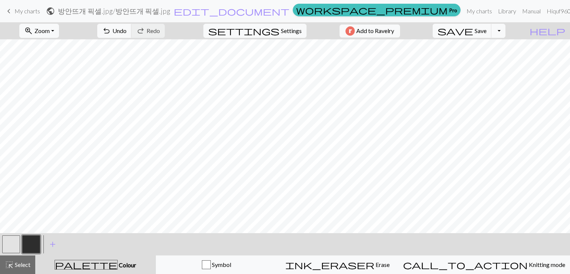
click at [17, 246] on button "button" at bounding box center [11, 244] width 18 height 18
click at [32, 245] on button "button" at bounding box center [31, 244] width 18 height 18
click at [13, 247] on button "button" at bounding box center [11, 244] width 18 height 18
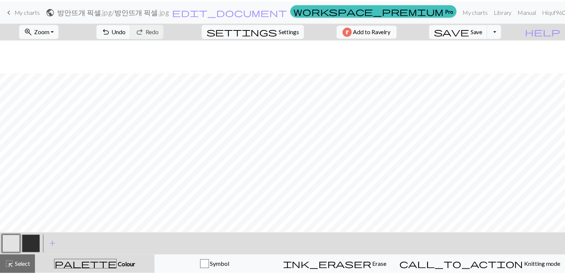
scroll to position [216, 0]
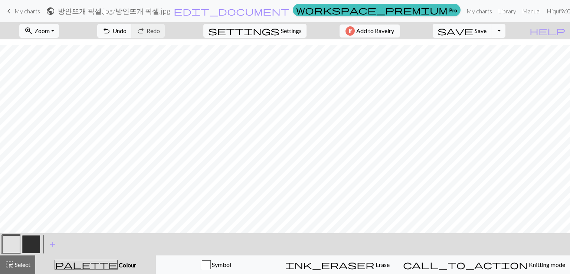
click at [506, 32] on button "Toggle Dropdown" at bounding box center [499, 31] width 14 height 14
click at [491, 58] on button "save_alt Download" at bounding box center [444, 59] width 123 height 12
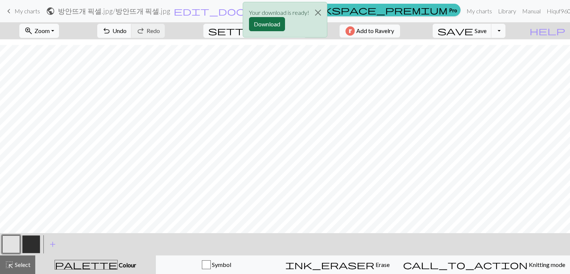
click at [272, 24] on button "Download" at bounding box center [267, 24] width 36 height 14
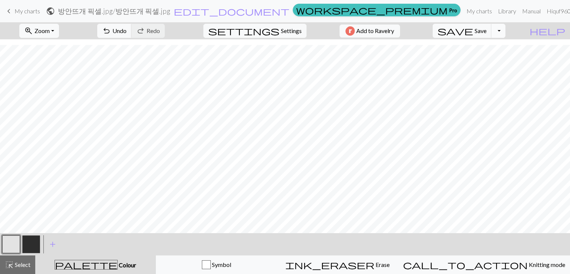
click at [506, 34] on button "Toggle Dropdown" at bounding box center [499, 31] width 14 height 14
click at [493, 49] on button "file_copy Save a copy" at bounding box center [444, 47] width 123 height 12
click at [473, 28] on span "save" at bounding box center [456, 31] width 36 height 10
click at [487, 28] on span "Save" at bounding box center [481, 30] width 12 height 7
click at [451, 13] on div "Chart saved" at bounding box center [285, 14] width 570 height 29
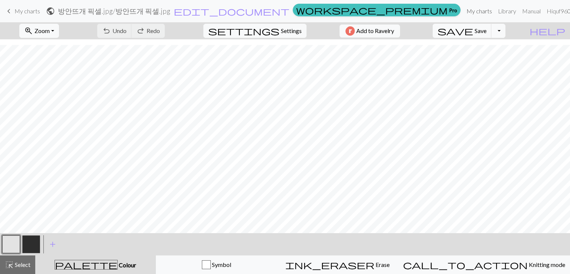
click at [464, 13] on link "My charts" at bounding box center [480, 11] width 32 height 15
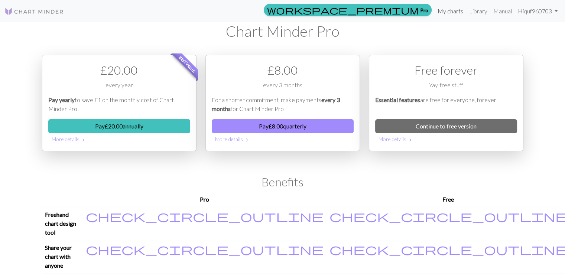
click at [452, 16] on link "My charts" at bounding box center [450, 11] width 32 height 15
